Goal: Complete application form

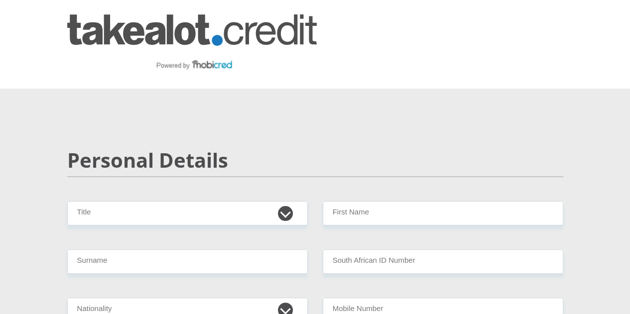
select select "Ms"
click at [67, 201] on select "Mr Ms Mrs Dr [PERSON_NAME]" at bounding box center [187, 213] width 241 height 24
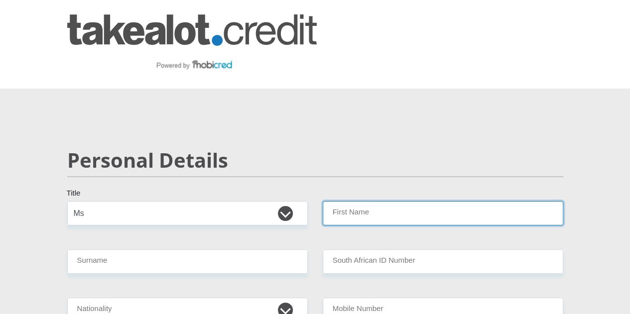
click at [379, 201] on input "First Name" at bounding box center [443, 213] width 241 height 24
type input "[PERSON_NAME]"
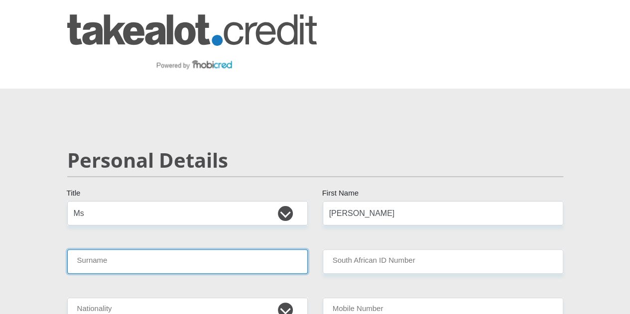
type input "Booysen"
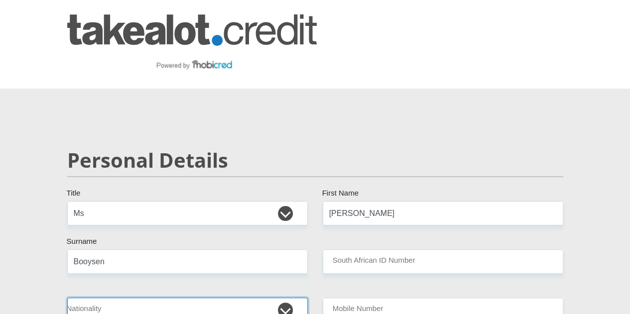
select select "ZAF"
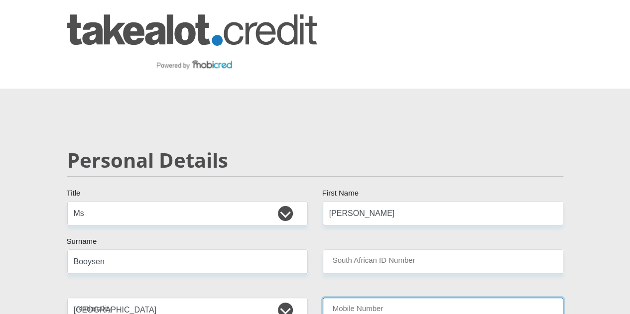
type input "0798406241"
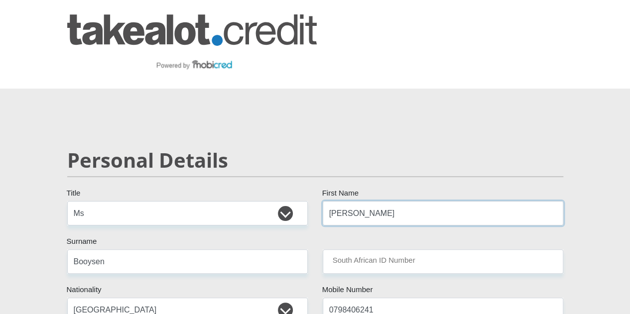
scroll to position [50, 0]
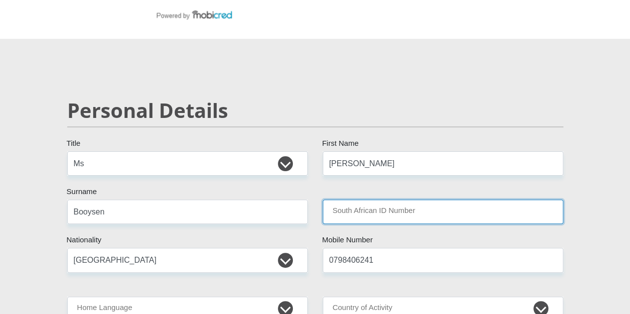
click at [361, 200] on input "South African ID Number" at bounding box center [443, 212] width 241 height 24
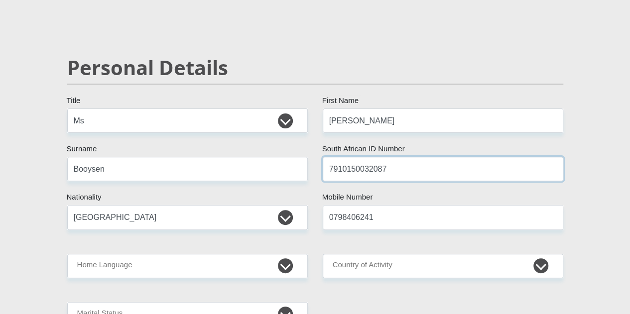
scroll to position [149, 0]
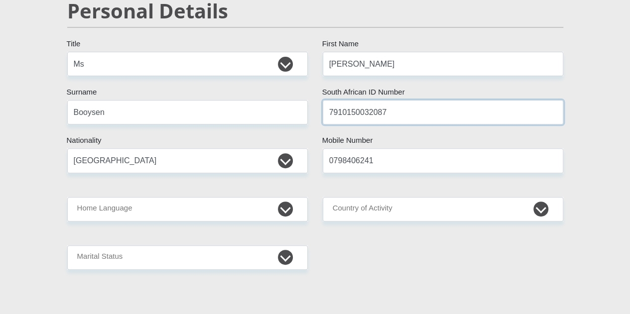
type input "7910150032087"
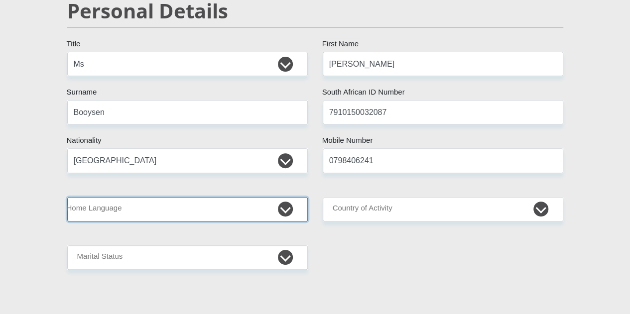
click at [274, 197] on select "Afrikaans English Sepedi South Ndebele Southern Sotho Swati Tsonga Tswana Venda…" at bounding box center [187, 209] width 241 height 24
select select "eng"
click at [67, 197] on select "Afrikaans English Sepedi South Ndebele Southern Sotho Swati Tsonga Tswana Venda…" at bounding box center [187, 209] width 241 height 24
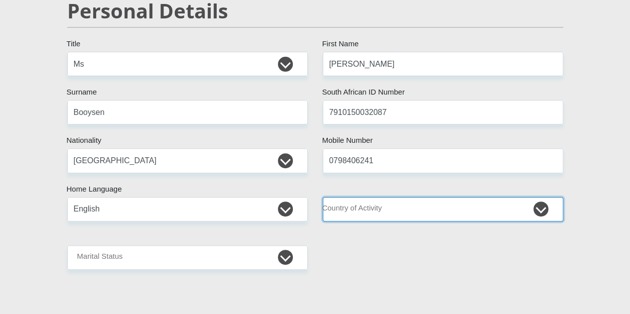
click at [377, 197] on select "[GEOGRAPHIC_DATA] [GEOGRAPHIC_DATA] [GEOGRAPHIC_DATA] [GEOGRAPHIC_DATA] [GEOGRA…" at bounding box center [443, 209] width 241 height 24
select select "ZAF"
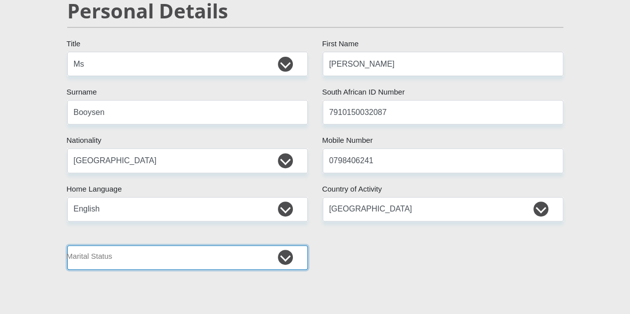
click at [202, 246] on select "Married ANC Single Divorced Widowed Married COP or Customary Law" at bounding box center [187, 258] width 241 height 24
select select "2"
click at [67, 246] on select "Married ANC Single Divorced Widowed Married COP or Customary Law" at bounding box center [187, 258] width 241 height 24
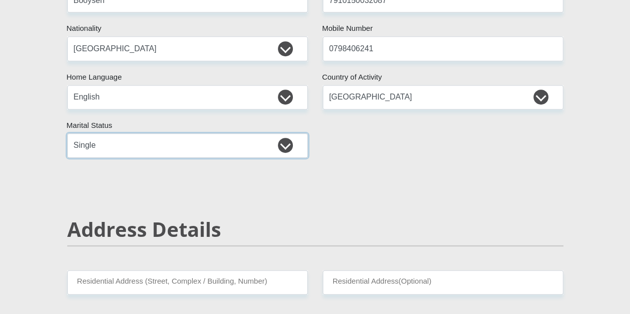
scroll to position [349, 0]
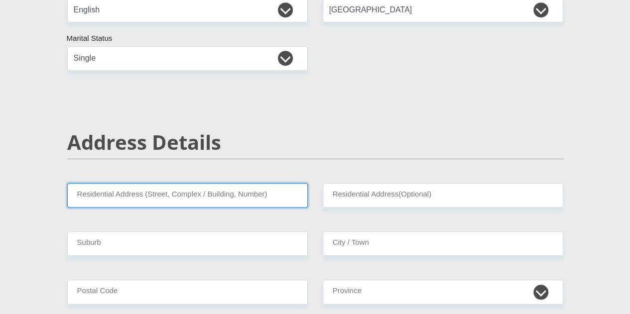
click at [249, 183] on input "Residential Address (Street, Complex / Building, Number)" at bounding box center [187, 195] width 241 height 24
type input "[STREET_ADDRESS][PERSON_NAME],"
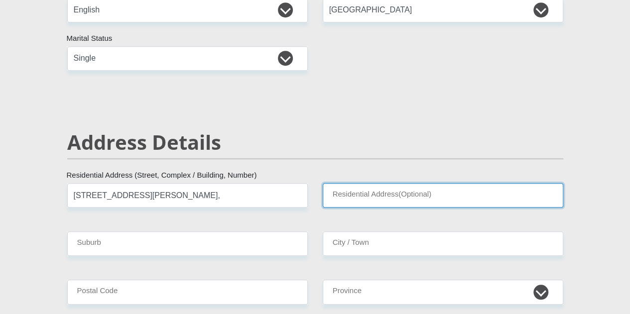
type input "Douglasdale"
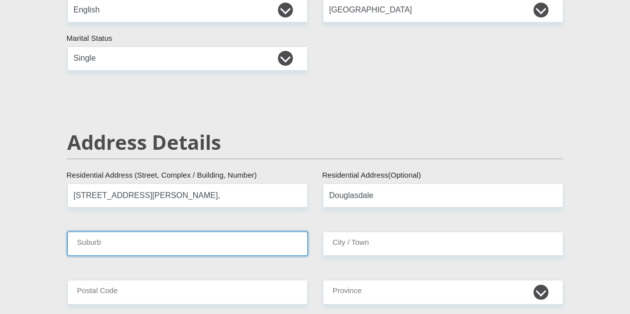
type input "Gauteng"
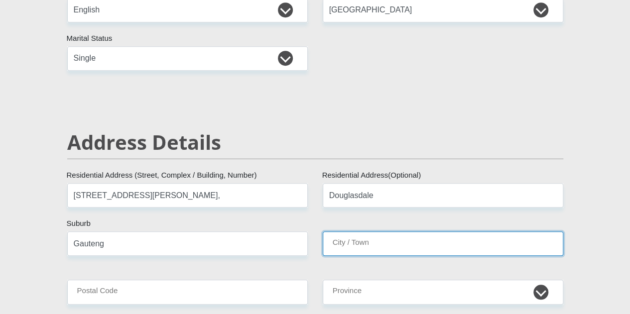
type input "Gauteng"
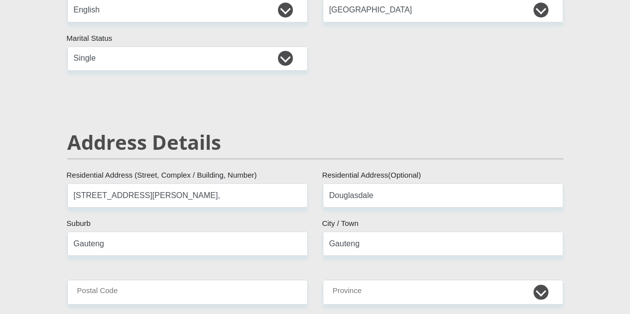
type input "2109"
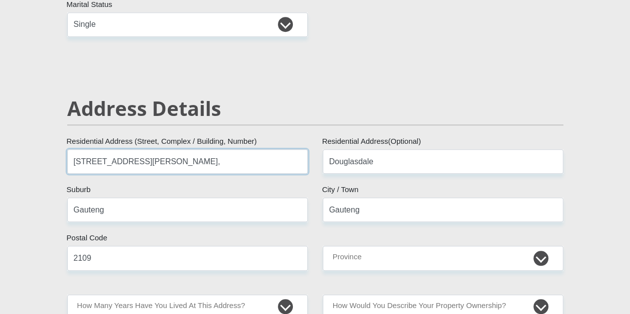
scroll to position [398, 0]
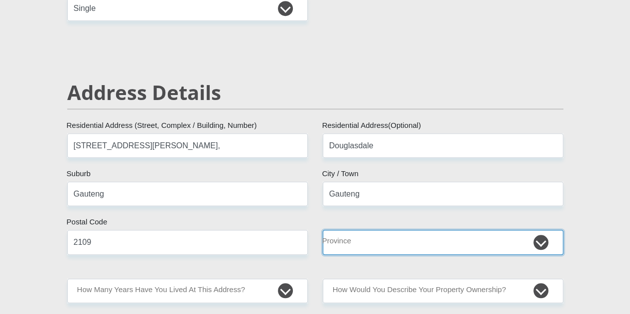
click at [397, 230] on select "Eastern Cape Free State [GEOGRAPHIC_DATA] [GEOGRAPHIC_DATA][DATE] [GEOGRAPHIC_D…" at bounding box center [443, 242] width 241 height 24
select select "Gauteng"
click at [323, 230] on select "Eastern Cape Free State [GEOGRAPHIC_DATA] [GEOGRAPHIC_DATA][DATE] [GEOGRAPHIC_D…" at bounding box center [443, 242] width 241 height 24
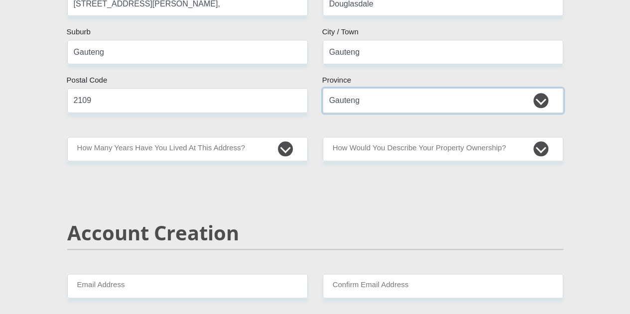
scroll to position [548, 0]
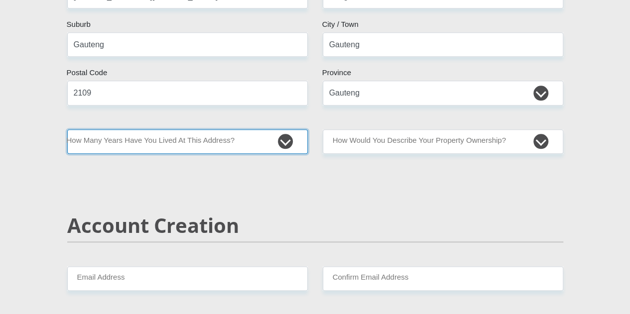
click at [251, 129] on select "less than 1 year 1-3 years 3-5 years 5+ years" at bounding box center [187, 141] width 241 height 24
select select "2"
click at [67, 129] on select "less than 1 year 1-3 years 3-5 years 5+ years" at bounding box center [187, 141] width 241 height 24
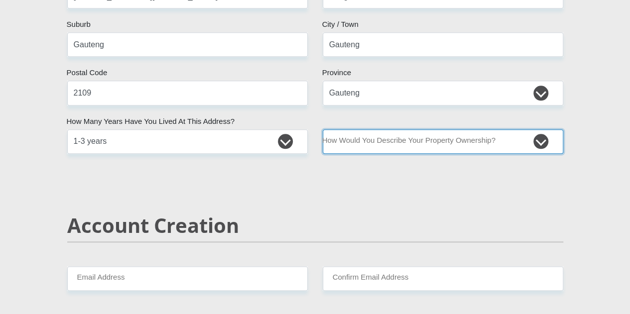
click at [407, 129] on select "Owned Rented Family Owned Company Dwelling" at bounding box center [443, 141] width 241 height 24
select select "Rented"
click at [323, 129] on select "Owned Rented Family Owned Company Dwelling" at bounding box center [443, 141] width 241 height 24
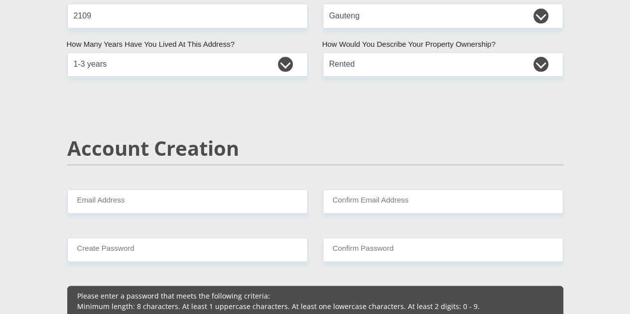
scroll to position [697, 0]
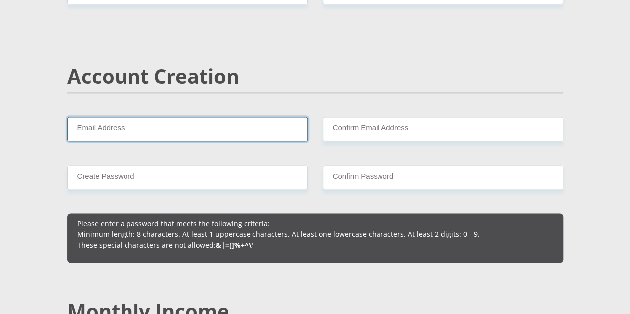
click at [212, 117] on input "Email Address" at bounding box center [187, 129] width 241 height 24
type input "[PERSON_NAME][EMAIL_ADDRESS][DOMAIN_NAME]"
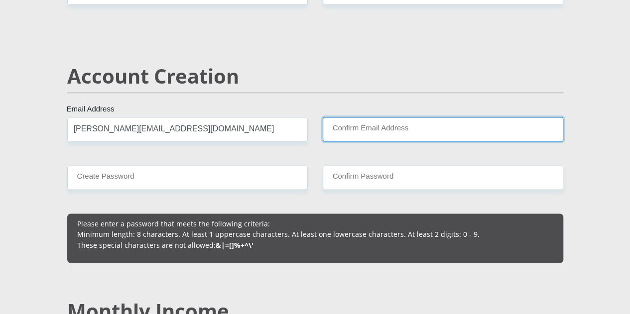
type input "[PERSON_NAME][EMAIL_ADDRESS][DOMAIN_NAME]"
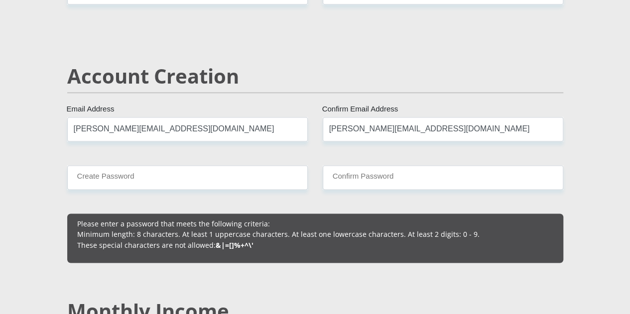
type input "0798406241"
type input "[PERSON_NAME]"
type input "Booysen"
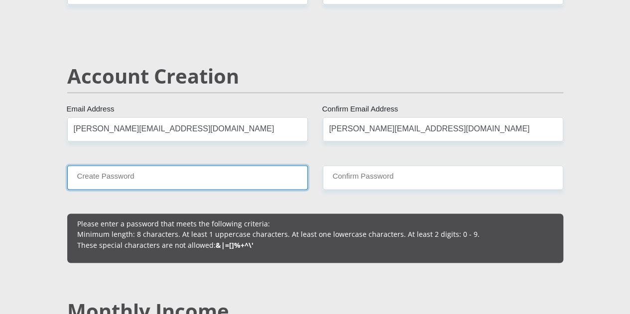
click at [232, 165] on input "Create Password" at bounding box center [187, 177] width 241 height 24
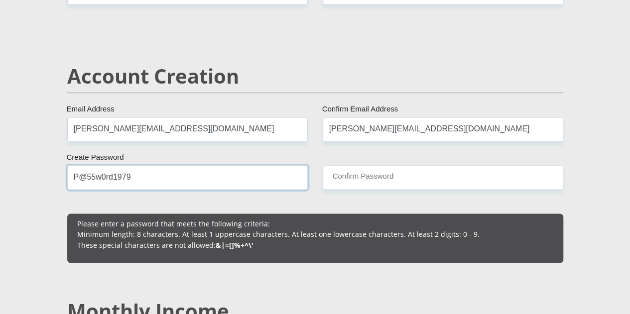
type input "P@55w0rd1979"
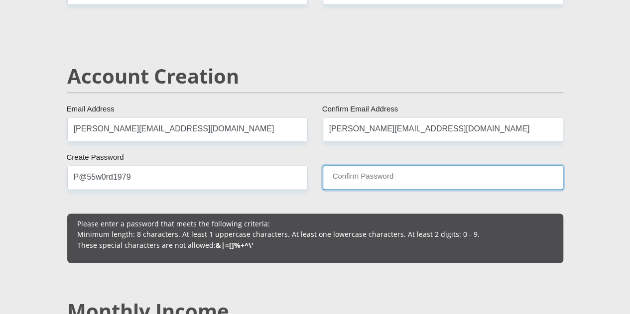
click at [366, 165] on input "Confirm Password" at bounding box center [443, 177] width 241 height 24
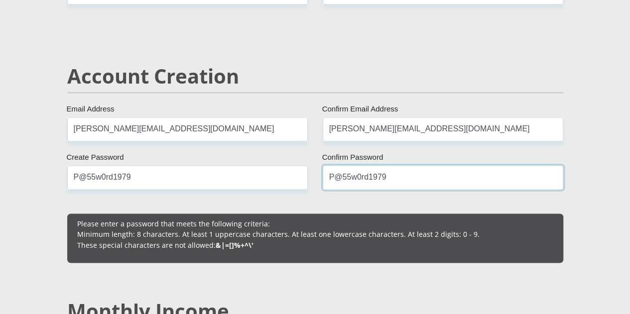
scroll to position [847, 0]
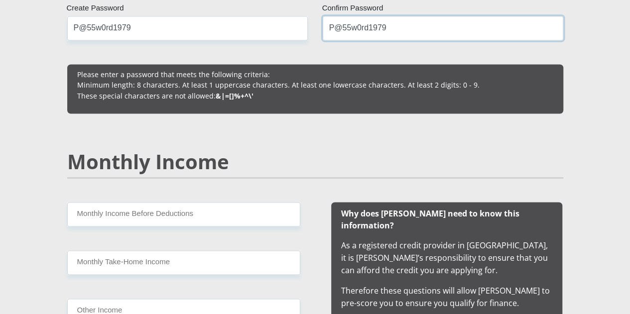
type input "P@55w0rd1979"
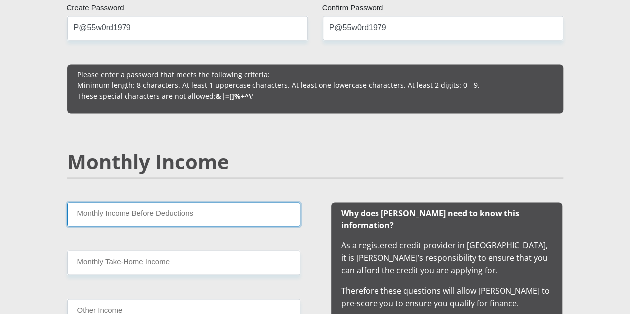
click at [213, 202] on input "Monthly Income Before Deductions" at bounding box center [183, 214] width 233 height 24
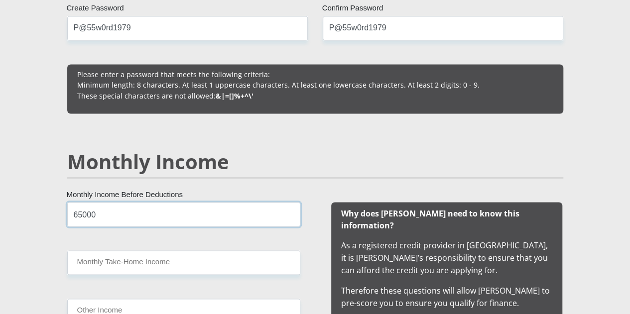
type input "65000"
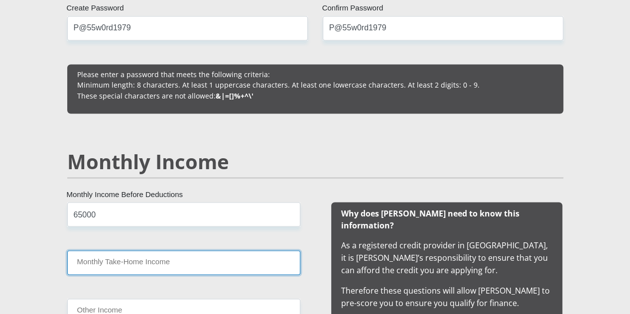
click at [186, 250] on input "Monthly Take-Home Income" at bounding box center [183, 262] width 233 height 24
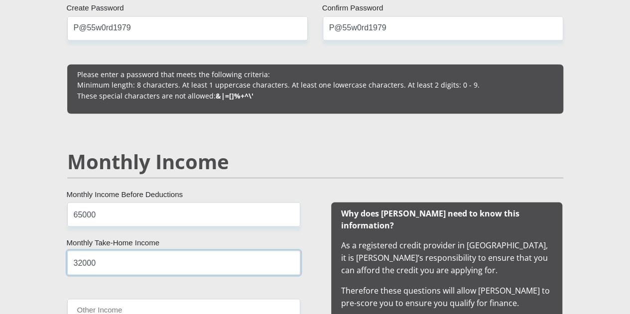
type input "32000"
click at [307, 202] on div "65000 Monthly Income Before Deductions 32000 Monthly Take-Home Income Other Inc…" at bounding box center [183, 280] width 263 height 157
click at [218, 299] on input "Other Income" at bounding box center [183, 311] width 233 height 24
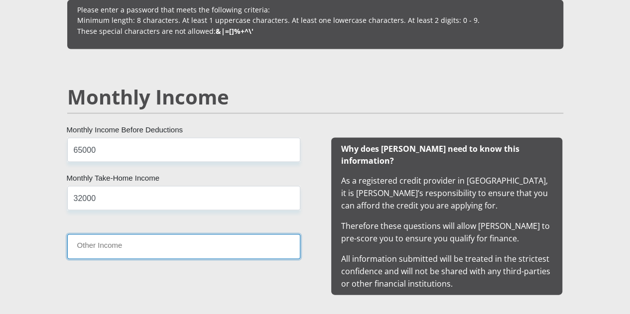
scroll to position [1046, 0]
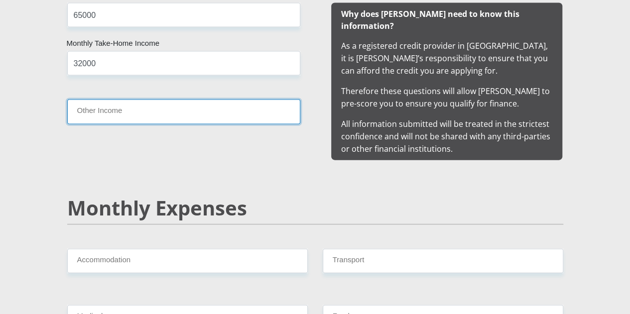
click at [242, 100] on input "Other Income" at bounding box center [183, 112] width 233 height 24
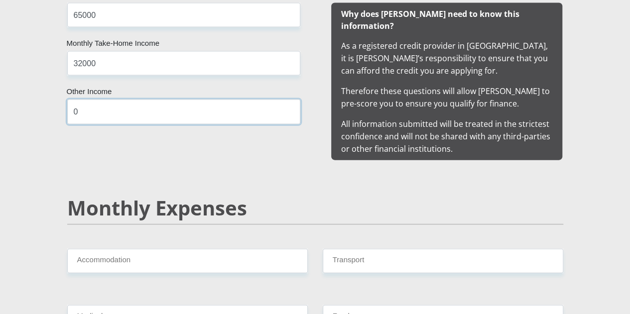
type input "0"
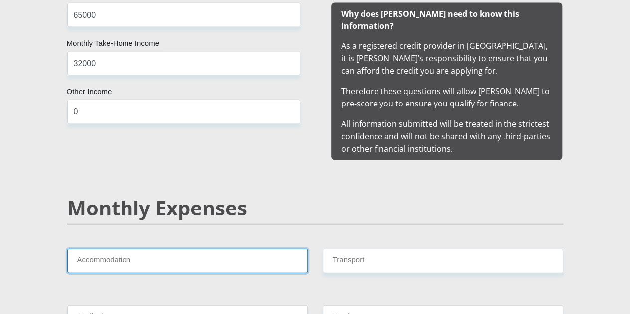
click at [222, 249] on input "Accommodation" at bounding box center [187, 261] width 241 height 24
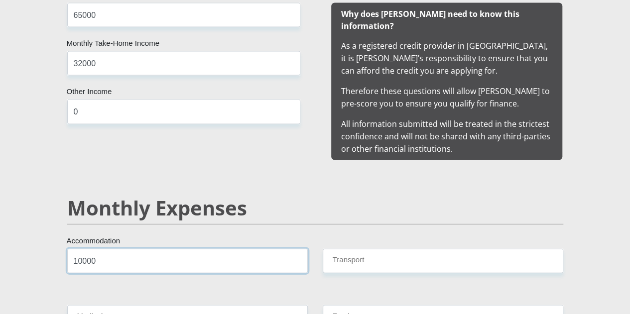
type input "10000"
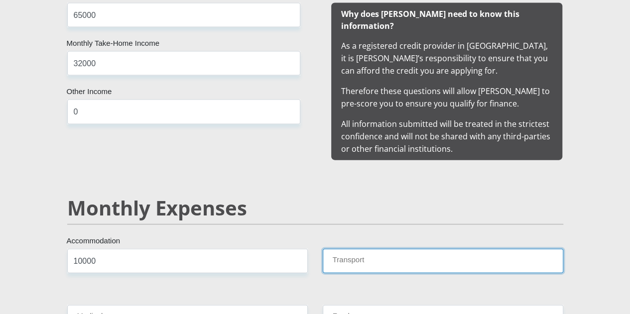
click at [388, 249] on input "Transport" at bounding box center [443, 261] width 241 height 24
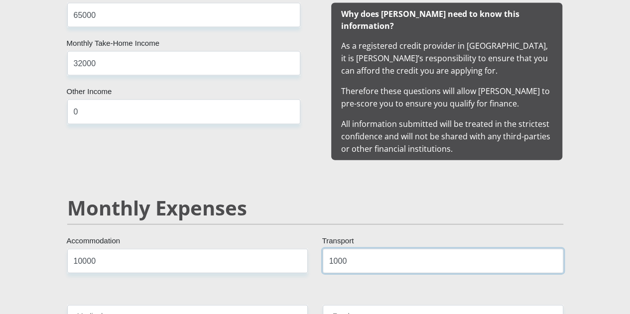
type input "1000"
click at [269, 305] on input "Medical" at bounding box center [187, 317] width 241 height 24
type input "0"
click at [373, 305] on input "Food" at bounding box center [443, 317] width 241 height 24
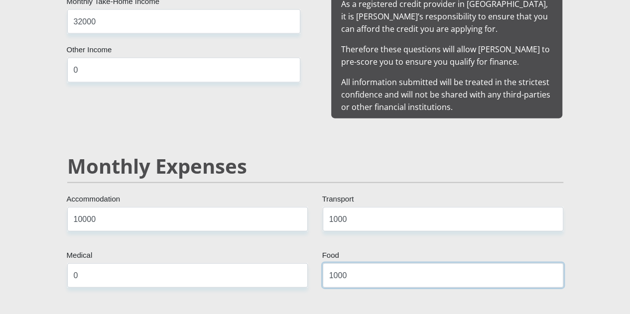
scroll to position [1145, 0]
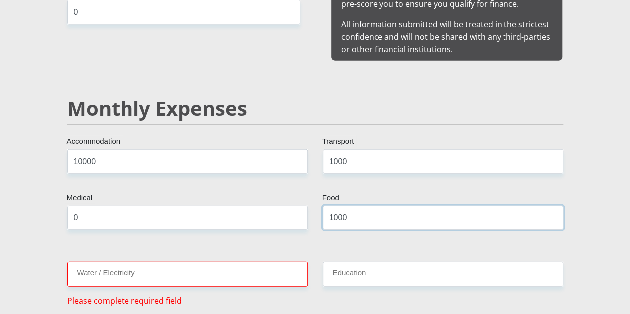
type input "1000"
click at [206, 262] on input "Water / Electricity" at bounding box center [187, 274] width 241 height 24
type input "1"
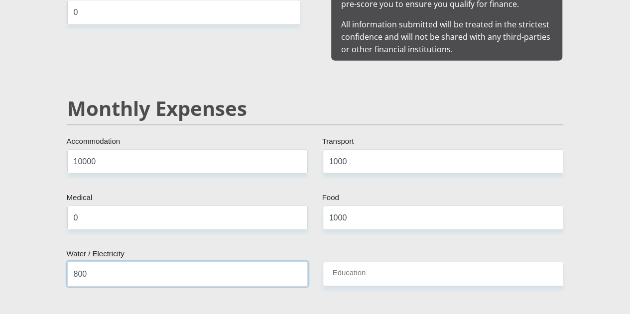
type input "800"
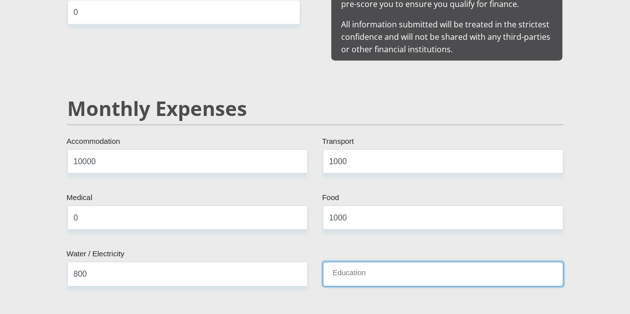
click at [345, 262] on input "Education" at bounding box center [443, 274] width 241 height 24
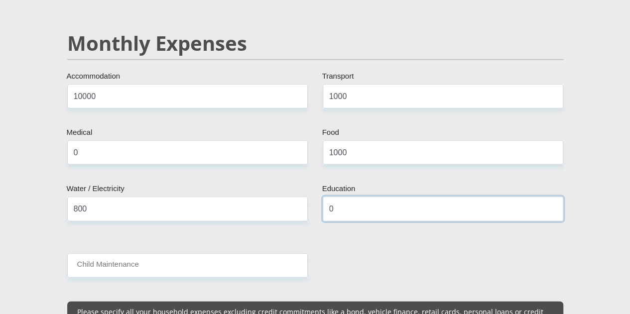
scroll to position [1245, 0]
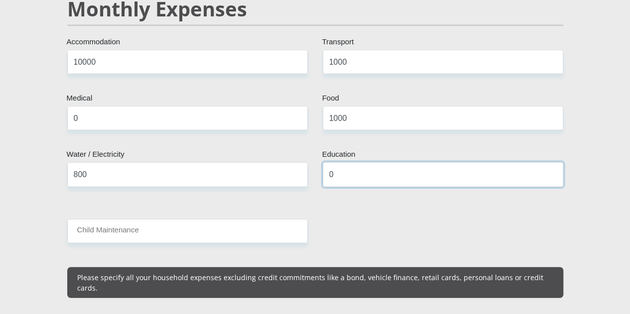
type input "0"
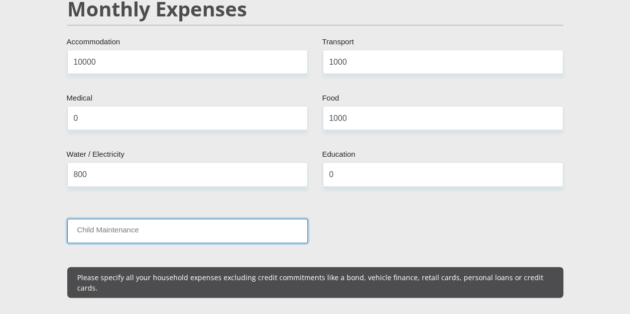
click at [202, 219] on input "Child Maintenance" at bounding box center [187, 231] width 241 height 24
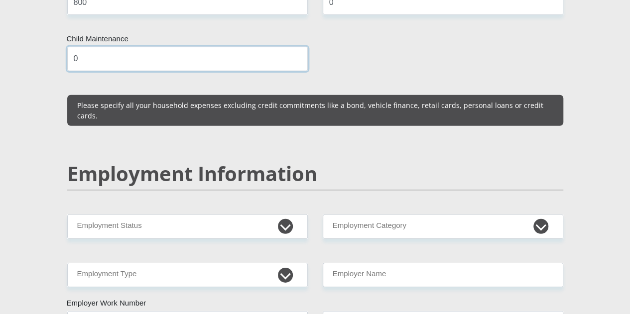
scroll to position [1444, 0]
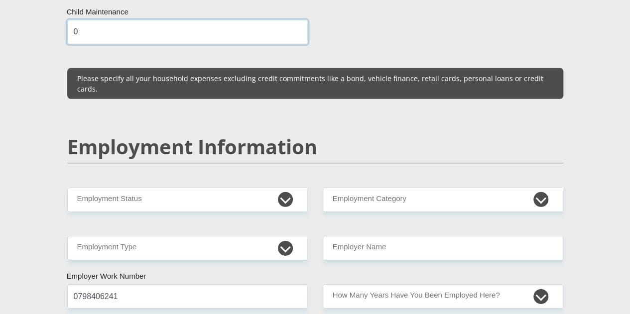
type input "0"
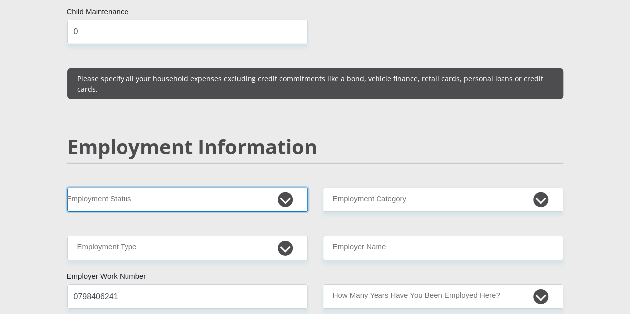
click at [196, 188] on select "Permanent/Full-time Part-time/Casual [DEMOGRAPHIC_DATA] Worker Self-Employed Ho…" at bounding box center [187, 200] width 241 height 24
click at [67, 188] on select "Permanent/Full-time Part-time/Casual [DEMOGRAPHIC_DATA] Worker Self-Employed Ho…" at bounding box center [187, 200] width 241 height 24
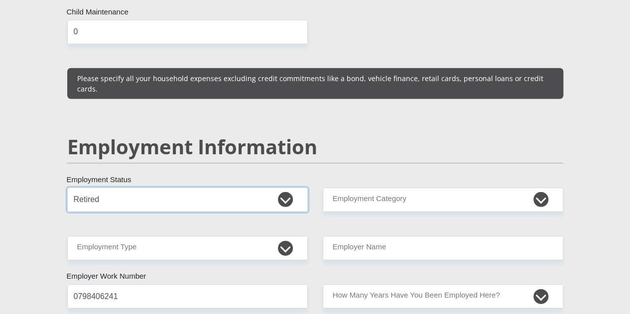
click at [166, 188] on select "Permanent/Full-time Part-time/Casual [DEMOGRAPHIC_DATA] Worker Self-Employed Ho…" at bounding box center [187, 200] width 241 height 24
select select "1"
click at [67, 188] on select "Permanent/Full-time Part-time/Casual [DEMOGRAPHIC_DATA] Worker Self-Employed Ho…" at bounding box center [187, 200] width 241 height 24
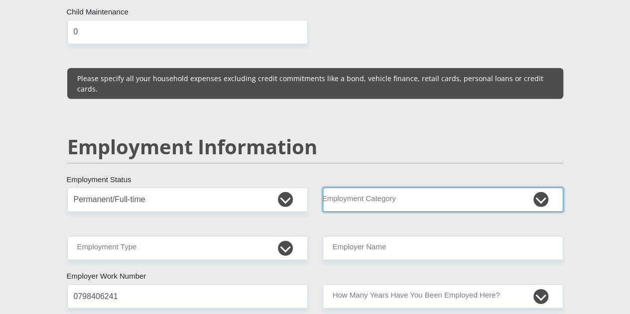
click at [358, 188] on select "AGRICULTURE ALCOHOL & TOBACCO CONSTRUCTION MATERIALS METALLURGY EQUIPMENT FOR R…" at bounding box center [443, 200] width 241 height 24
select select "73"
click at [323, 188] on select "AGRICULTURE ALCOHOL & TOBACCO CONSTRUCTION MATERIALS METALLURGY EQUIPMENT FOR R…" at bounding box center [443, 200] width 241 height 24
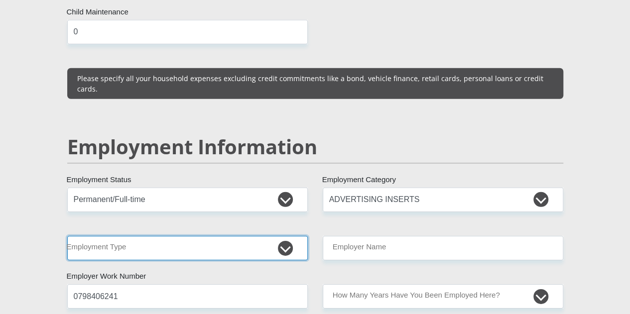
click at [180, 236] on select "College/Lecturer Craft Seller Creative Driver Executive Farmer Forces - Non Com…" at bounding box center [187, 248] width 241 height 24
select select "Creative"
click at [67, 236] on select "College/Lecturer Craft Seller Creative Driver Executive Farmer Forces - Non Com…" at bounding box center [187, 248] width 241 height 24
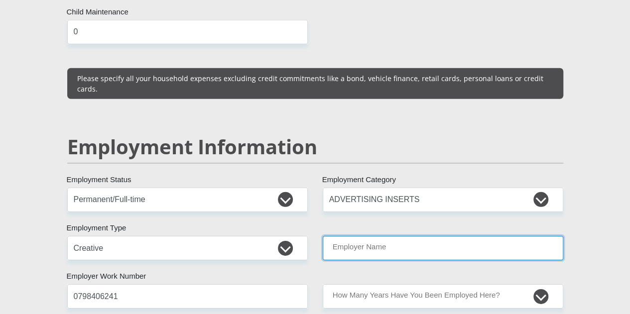
click at [358, 236] on input "Employer Name" at bounding box center [443, 248] width 241 height 24
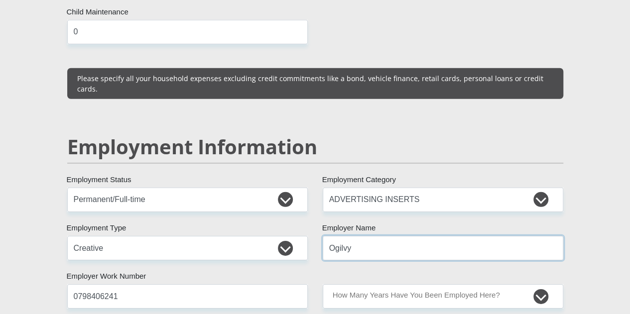
type input "Ogilvy"
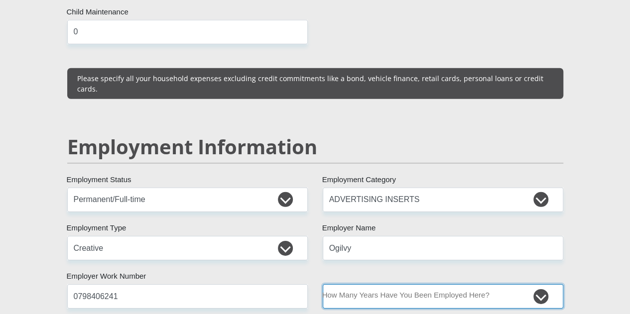
drag, startPoint x: 369, startPoint y: 235, endPoint x: 392, endPoint y: 239, distance: 23.3
click at [369, 284] on select "less than 1 year 1-3 years 3-5 years 5+ years" at bounding box center [443, 296] width 241 height 24
select select "60"
click at [323, 284] on select "less than 1 year 1-3 years 3-5 years 5+ years" at bounding box center [443, 296] width 241 height 24
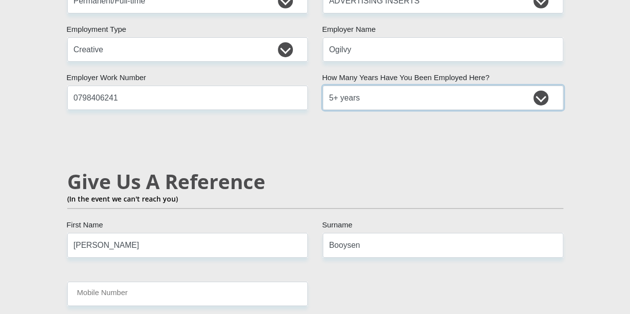
scroll to position [1643, 0]
click at [231, 233] on input "[PERSON_NAME]" at bounding box center [187, 245] width 241 height 24
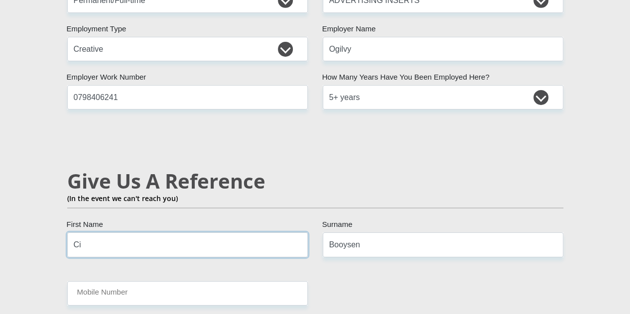
type input "C"
type input "[PERSON_NAME]"
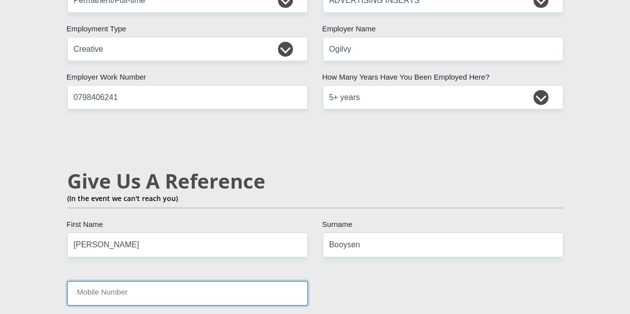
click at [99, 281] on input "Mobile Number" at bounding box center [187, 293] width 241 height 24
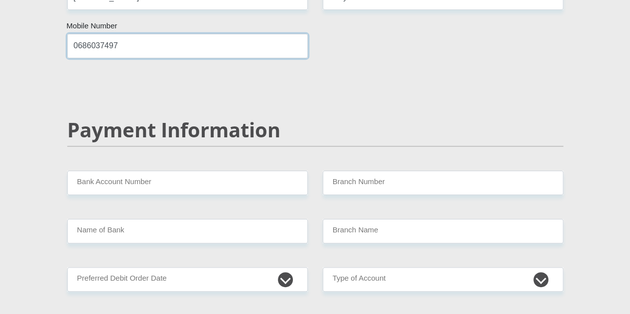
scroll to position [1892, 0]
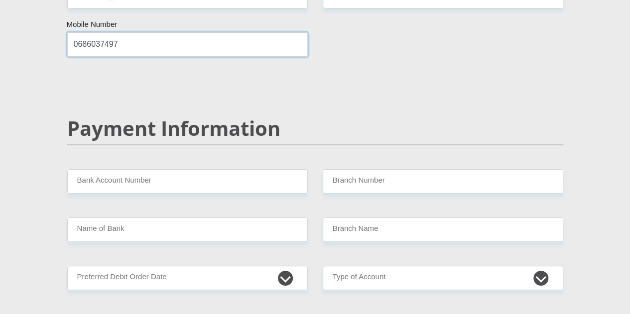
type input "0686037497"
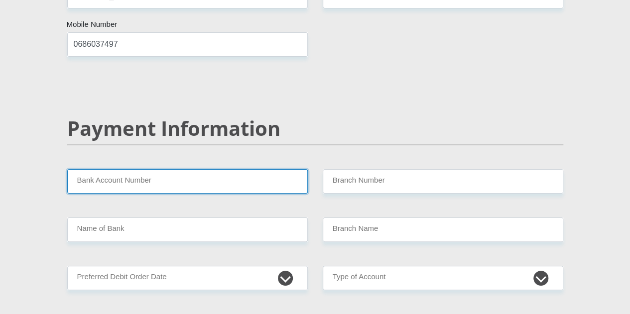
click at [171, 169] on input "Bank Account Number" at bounding box center [187, 181] width 241 height 24
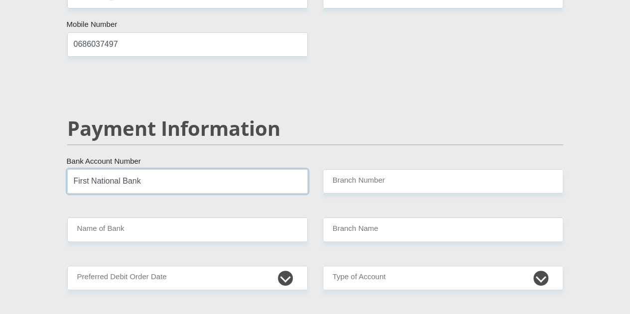
click at [163, 169] on input "First National Bank" at bounding box center [187, 181] width 241 height 24
drag, startPoint x: 162, startPoint y: 118, endPoint x: 18, endPoint y: 104, distance: 145.0
click at [150, 169] on input "First National Bank" at bounding box center [187, 181] width 241 height 24
type input "F"
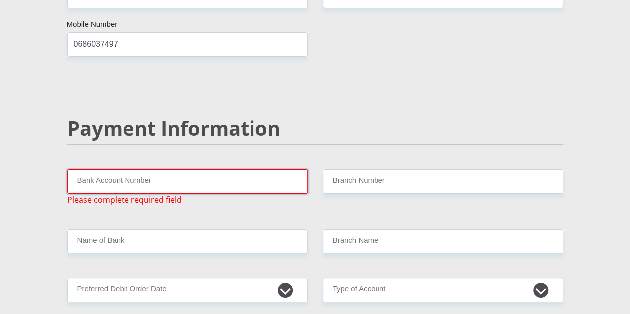
paste input "62581164458"
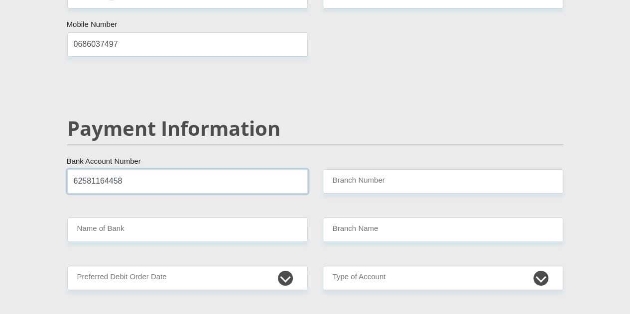
type input "62581164458"
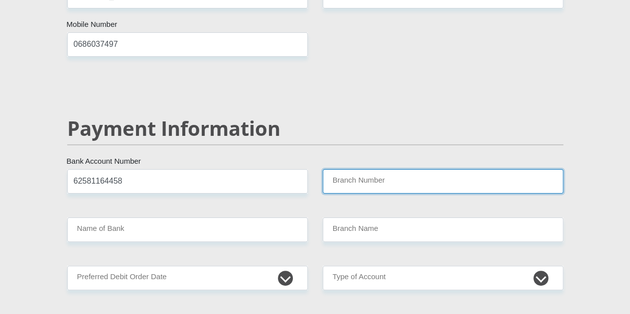
click at [397, 169] on input "Branch Number" at bounding box center [443, 181] width 241 height 24
click at [350, 169] on input "Branch Number" at bounding box center [443, 181] width 241 height 24
paste input "250655"
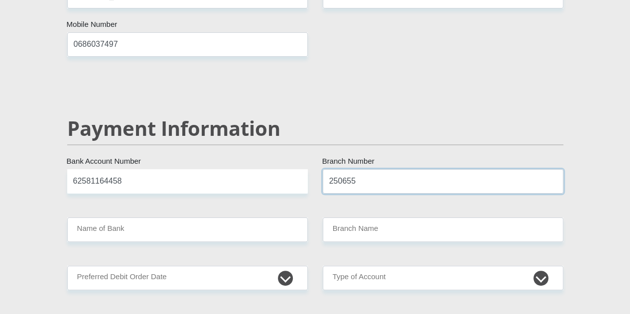
type input "250655"
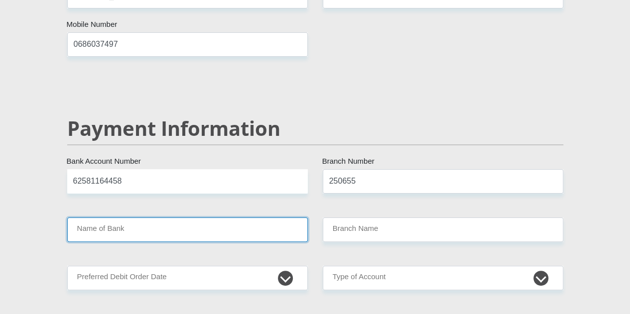
click at [227, 218] on input "Name of Bank" at bounding box center [187, 230] width 241 height 24
type input "FIRSTRAND BANK"
type input "BRANCH 560"
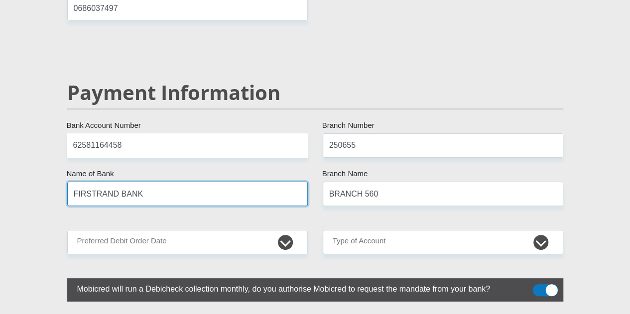
scroll to position [1942, 0]
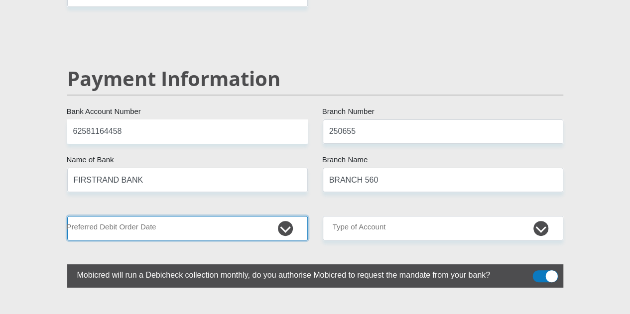
click at [194, 216] on select "1st 2nd 3rd 4th 5th 7th 18th 19th 20th 21st 22nd 23rd 24th 25th 26th 27th 28th …" at bounding box center [187, 228] width 241 height 24
select select "7"
click at [67, 216] on select "1st 2nd 3rd 4th 5th 7th 18th 19th 20th 21st 22nd 23rd 24th 25th 26th 27th 28th …" at bounding box center [187, 228] width 241 height 24
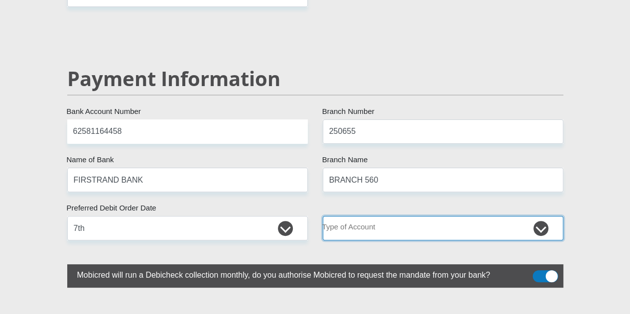
click at [375, 216] on select "Cheque Savings" at bounding box center [443, 228] width 241 height 24
select select "CUR"
click at [323, 216] on select "Cheque Savings" at bounding box center [443, 228] width 241 height 24
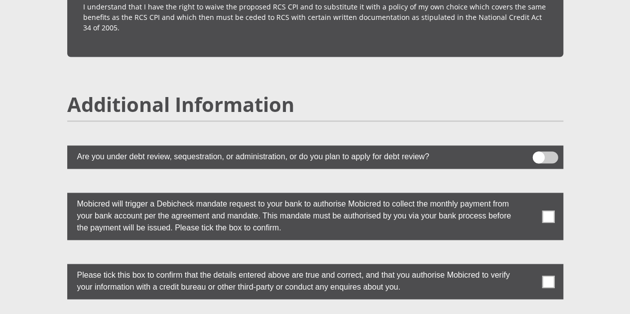
scroll to position [2689, 0]
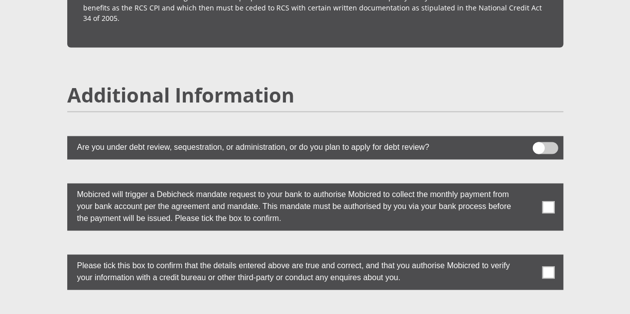
click at [548, 201] on span at bounding box center [548, 207] width 12 height 12
click at [528, 186] on input "checkbox" at bounding box center [528, 186] width 0 height 0
click at [548, 201] on span at bounding box center [548, 207] width 12 height 12
click at [528, 186] on input "checkbox" at bounding box center [528, 186] width 0 height 0
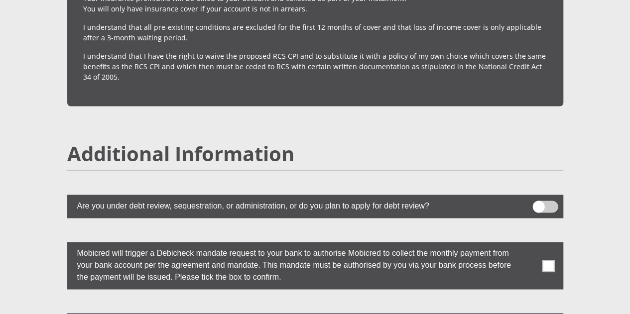
scroll to position [2653, 0]
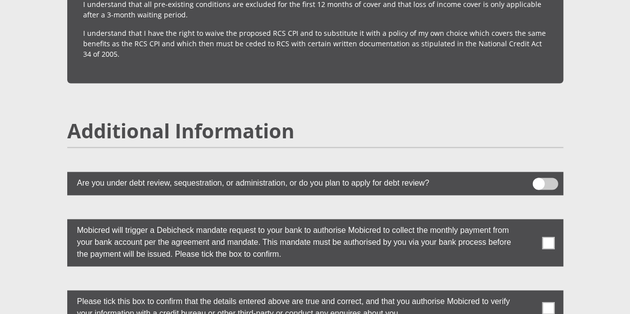
click at [548, 237] on span at bounding box center [548, 243] width 12 height 12
click at [528, 222] on input "checkbox" at bounding box center [528, 222] width 0 height 0
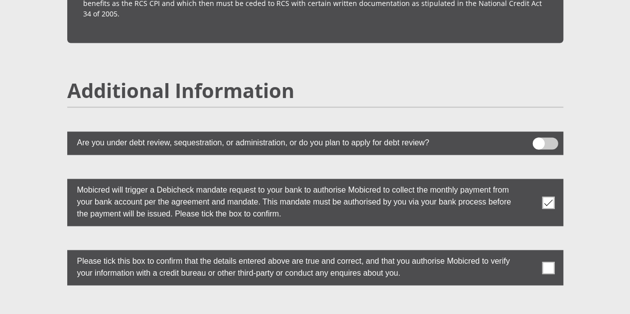
scroll to position [2703, 0]
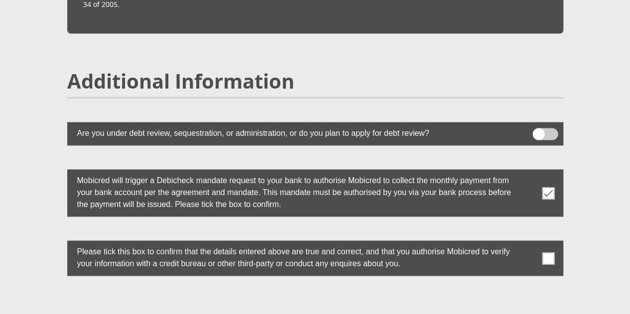
click at [551, 252] on span at bounding box center [548, 258] width 12 height 12
click at [528, 243] on input "checkbox" at bounding box center [528, 243] width 0 height 0
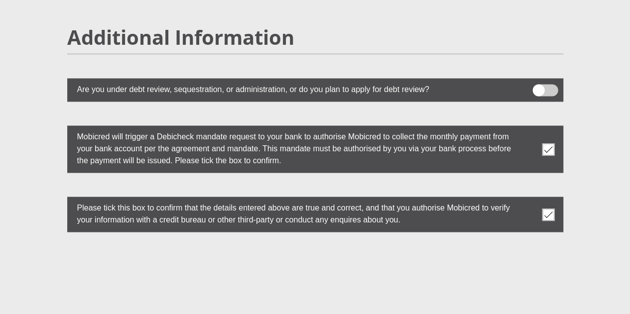
scroll to position [2803, 0]
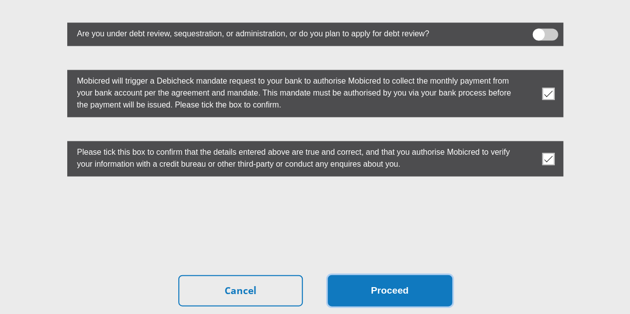
click at [385, 275] on button "Proceed" at bounding box center [390, 290] width 124 height 31
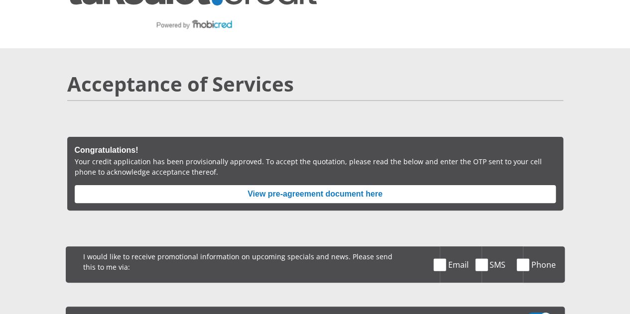
scroll to position [50, 0]
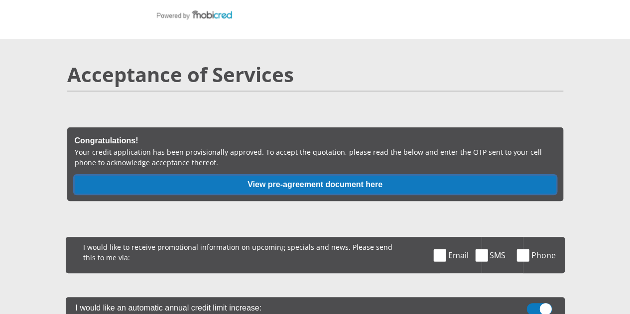
click at [296, 176] on button "View pre-agreement document here" at bounding box center [315, 185] width 481 height 18
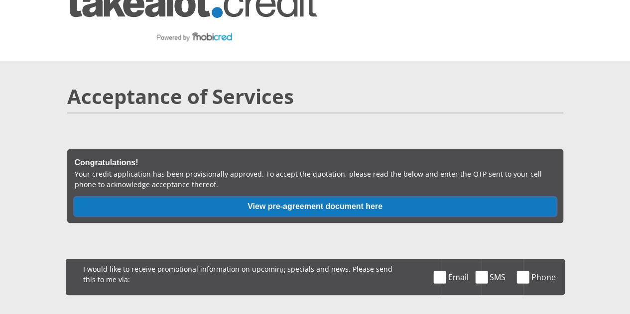
scroll to position [0, 0]
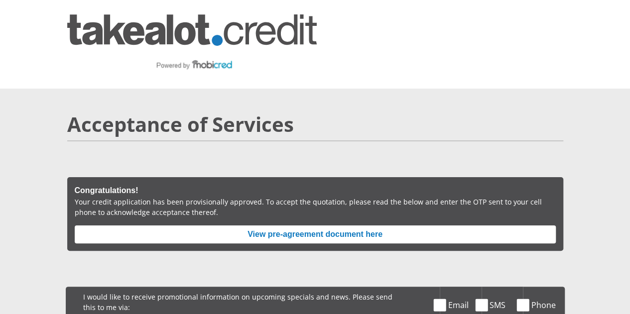
click at [453, 113] on h2 "Acceptance of Services" at bounding box center [315, 125] width 496 height 24
click at [381, 35] on div at bounding box center [315, 44] width 568 height 65
click at [356, 24] on div at bounding box center [315, 44] width 568 height 65
click at [356, 23] on div at bounding box center [315, 44] width 568 height 65
click at [332, 17] on div at bounding box center [315, 44] width 568 height 65
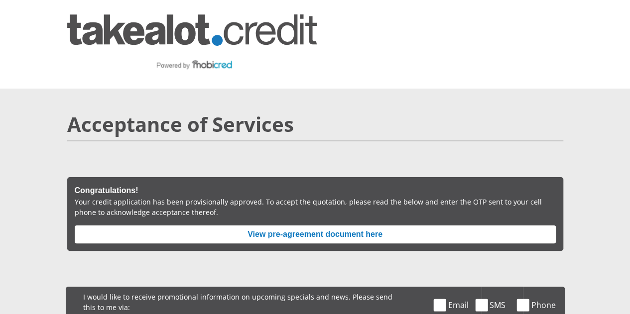
click at [332, 17] on div at bounding box center [315, 44] width 568 height 65
click at [330, 26] on div at bounding box center [315, 44] width 568 height 65
